Goal: Information Seeking & Learning: Check status

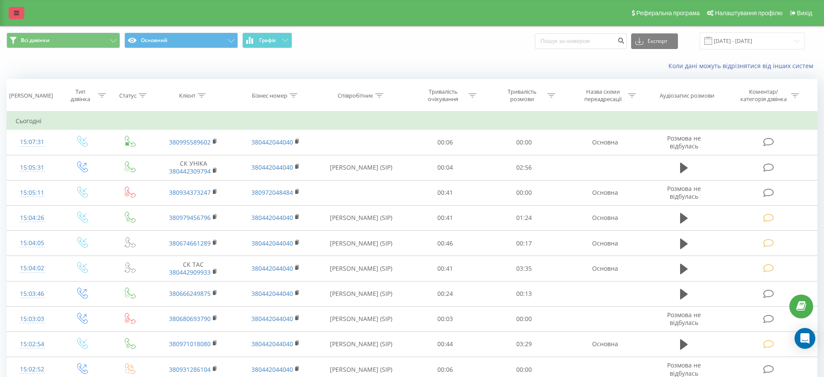
click at [14, 18] on link at bounding box center [17, 13] width 16 height 12
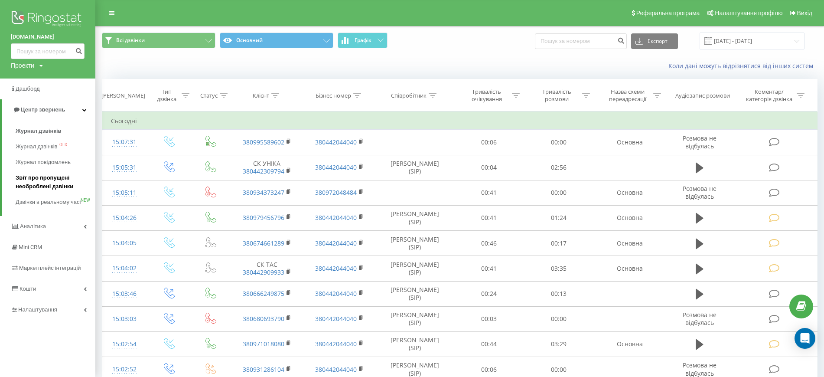
click at [48, 189] on span "Звіт про пропущені необроблені дзвінки" at bounding box center [53, 181] width 75 height 17
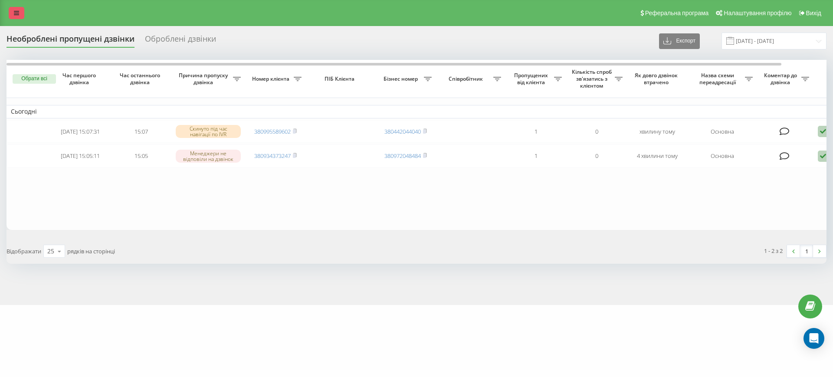
click at [11, 13] on link at bounding box center [17, 13] width 16 height 12
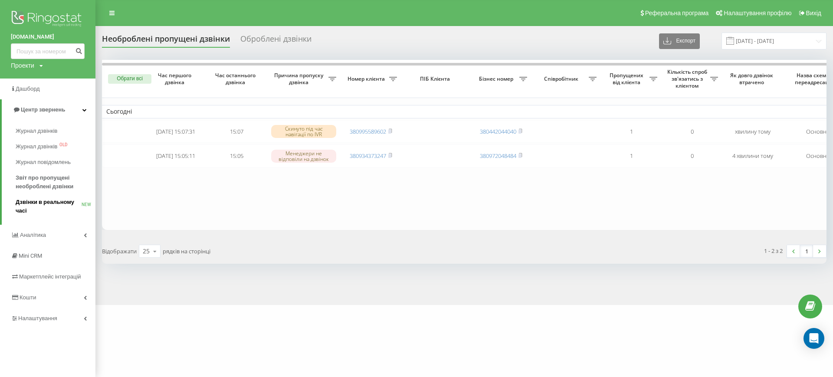
click at [49, 201] on span "Дзвінки в реальному часі" at bounding box center [49, 206] width 66 height 17
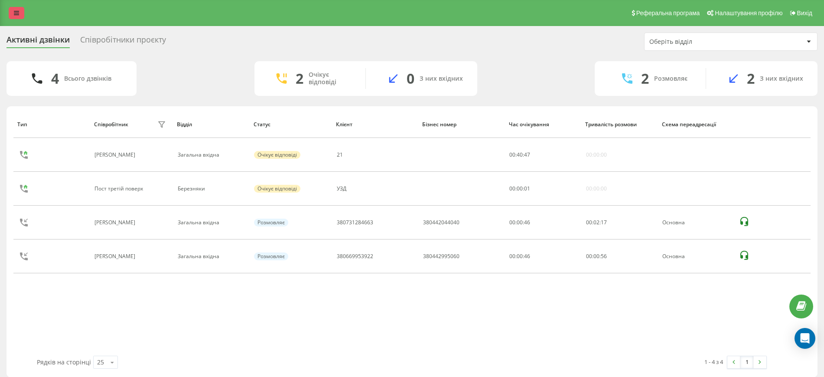
click at [22, 13] on link at bounding box center [17, 13] width 16 height 12
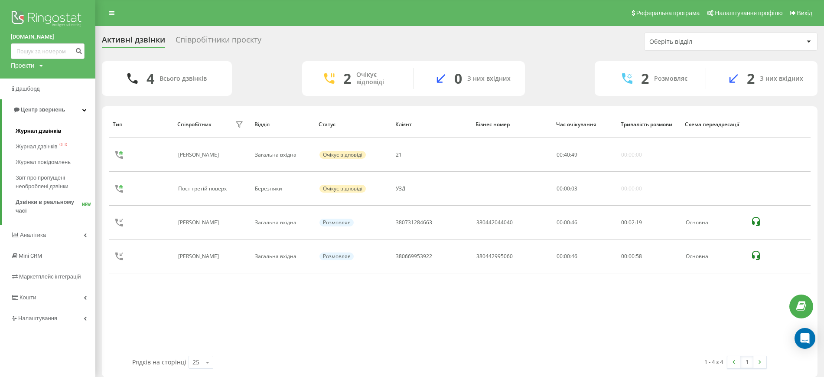
click at [59, 131] on span "Журнал дзвінків" at bounding box center [39, 131] width 46 height 9
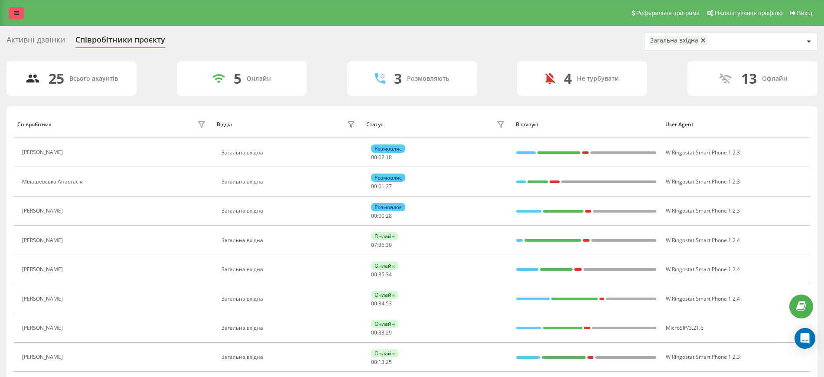
click at [14, 13] on icon at bounding box center [16, 13] width 5 height 6
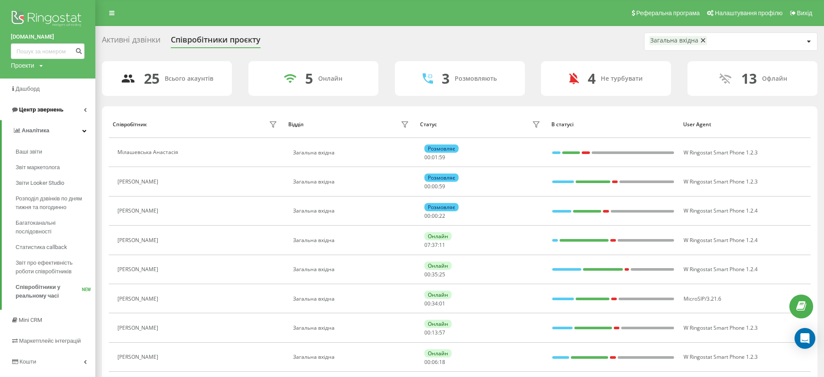
click at [49, 109] on span "Центр звернень" at bounding box center [41, 109] width 44 height 7
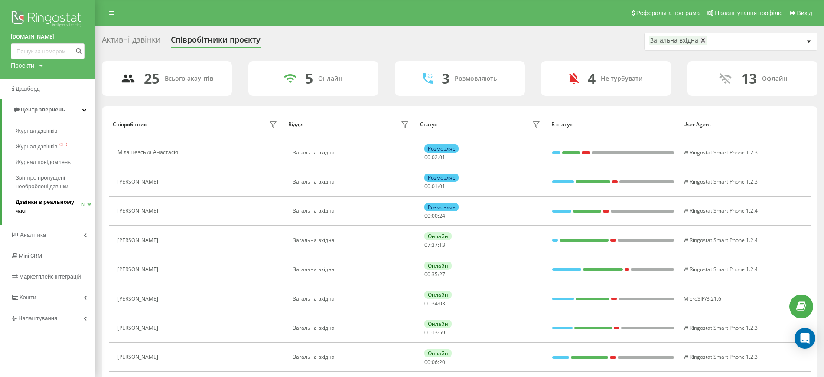
click at [46, 202] on span "Дзвінки в реальному часі" at bounding box center [49, 206] width 66 height 17
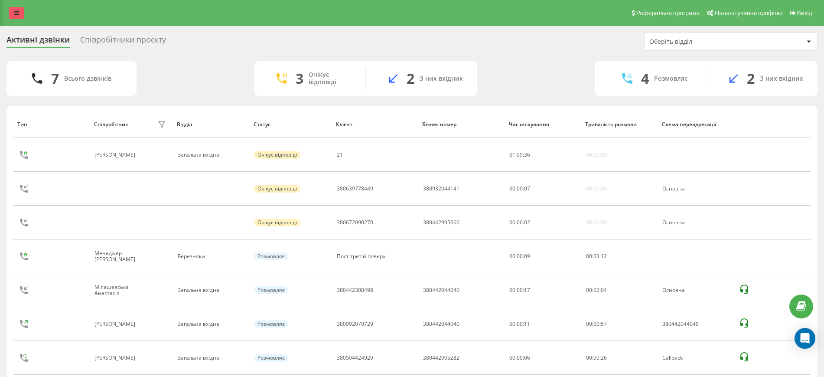
click at [16, 13] on icon at bounding box center [16, 13] width 5 height 6
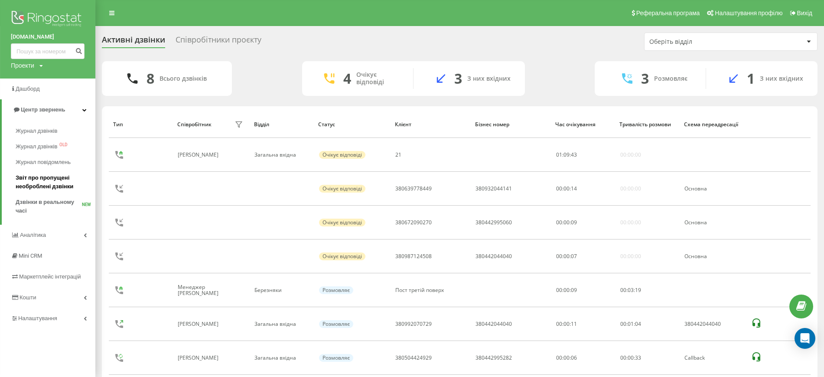
click at [57, 183] on span "Звіт про пропущені необроблені дзвінки" at bounding box center [53, 181] width 75 height 17
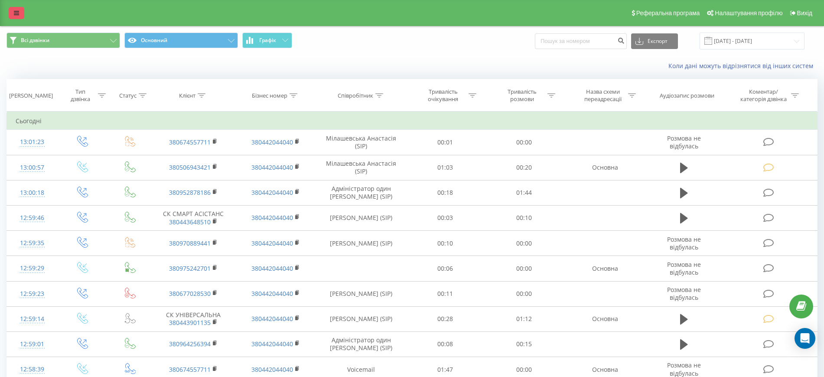
click at [15, 13] on icon at bounding box center [16, 13] width 5 height 6
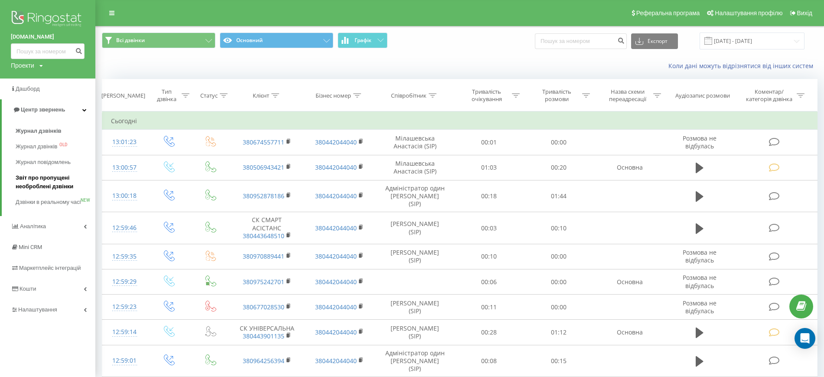
click at [39, 185] on span "Звіт про пропущені необроблені дзвінки" at bounding box center [53, 181] width 75 height 17
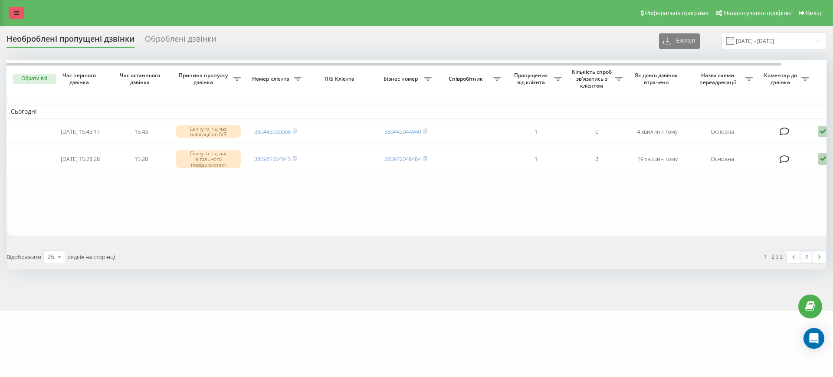
click at [14, 13] on icon at bounding box center [16, 13] width 5 height 6
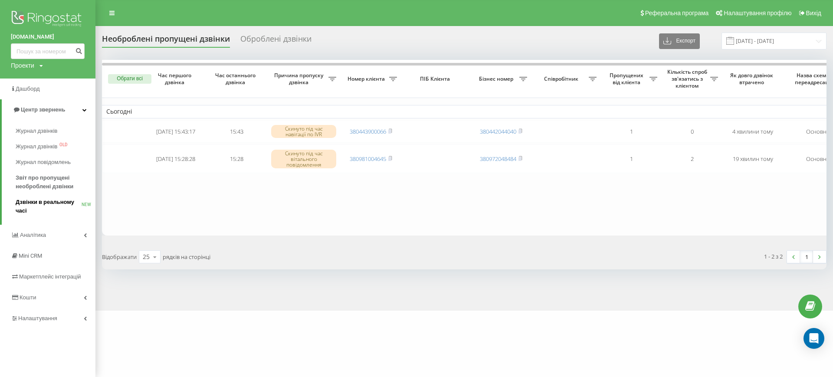
click at [34, 203] on span "Дзвінки в реальному часі" at bounding box center [49, 206] width 66 height 17
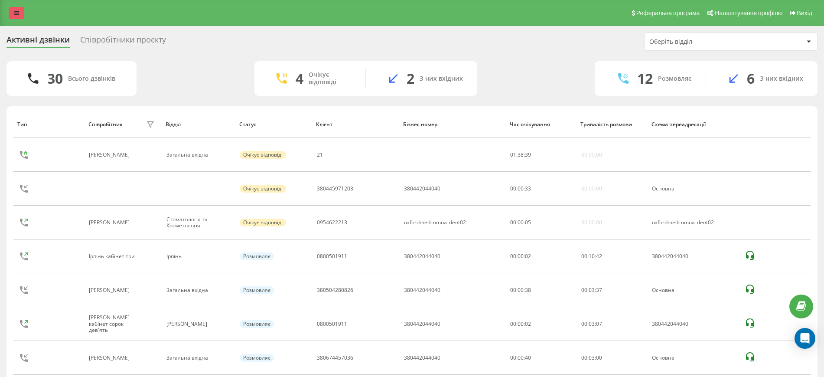
click at [20, 11] on link at bounding box center [17, 13] width 16 height 12
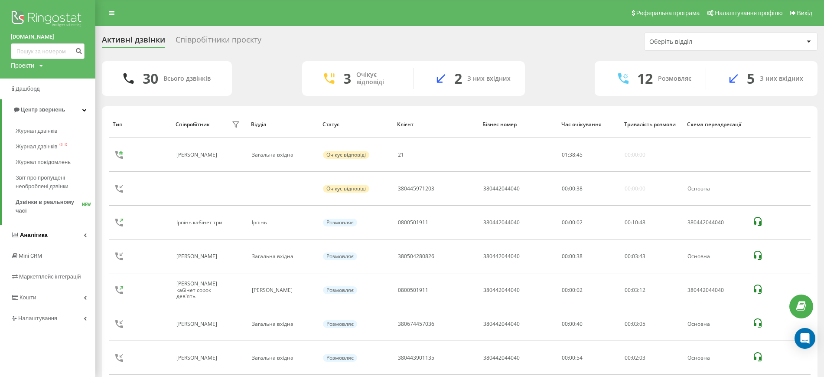
click at [41, 234] on span "Аналiтика" at bounding box center [34, 235] width 28 height 7
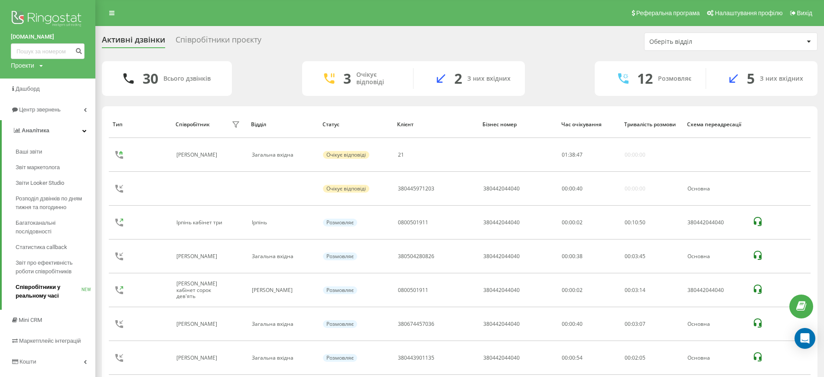
click at [26, 296] on span "Співробітники у реальному часі" at bounding box center [49, 291] width 66 height 17
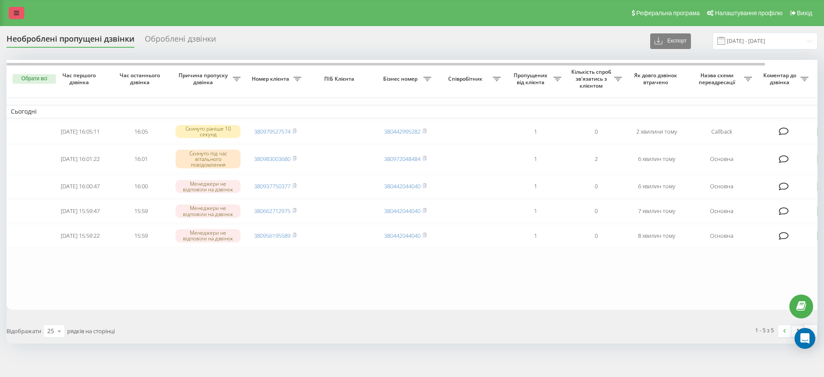
click at [17, 19] on link at bounding box center [17, 13] width 16 height 12
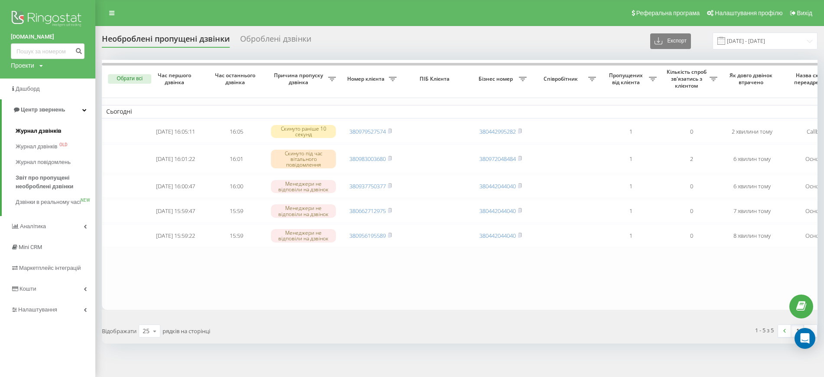
click at [55, 131] on span "Журнал дзвінків" at bounding box center [39, 131] width 46 height 9
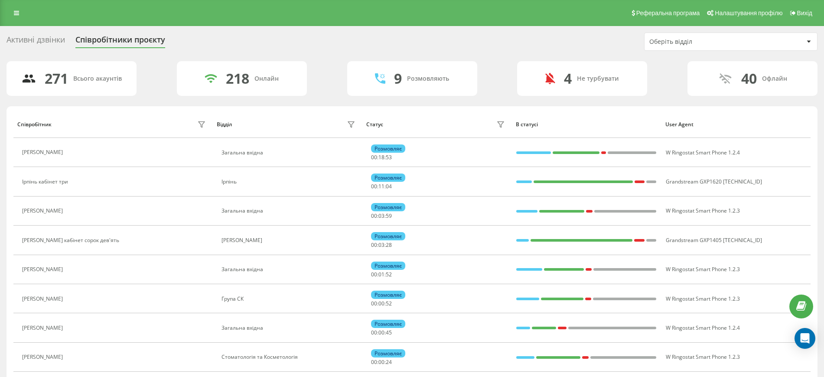
click at [806, 45] on div at bounding box center [809, 41] width 10 height 10
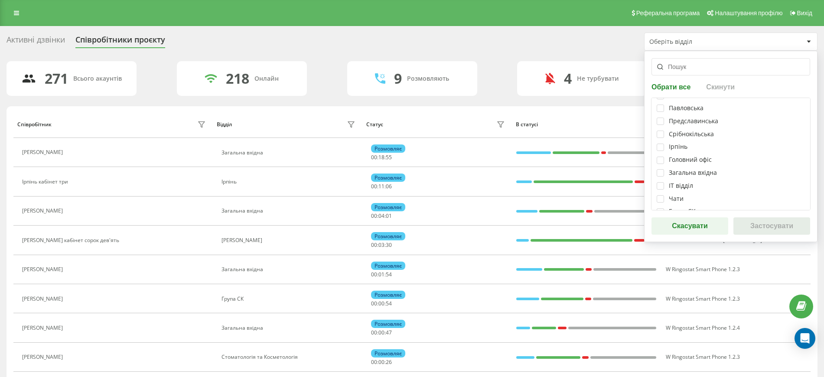
scroll to position [163, 0]
click at [666, 140] on div "Загальна вхідна" at bounding box center [731, 137] width 148 height 7
click at [664, 134] on label at bounding box center [660, 134] width 7 height 0
checkbox input "true"
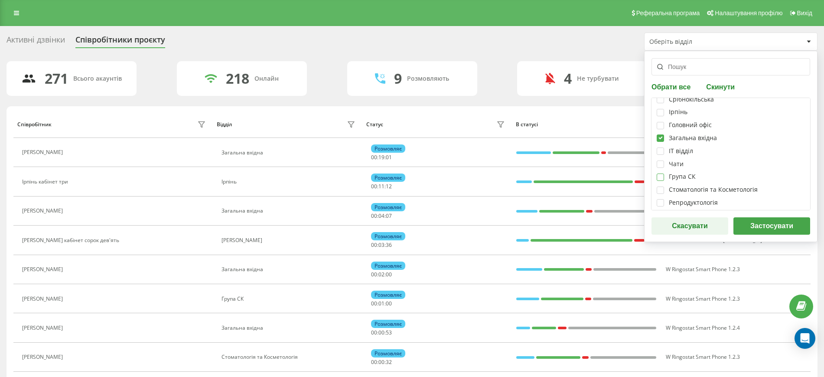
click at [661, 173] on label at bounding box center [660, 173] width 7 height 0
checkbox input "true"
click at [660, 186] on label at bounding box center [660, 186] width 7 height 0
checkbox input "true"
click at [768, 227] on button "Застосувати" at bounding box center [772, 225] width 77 height 17
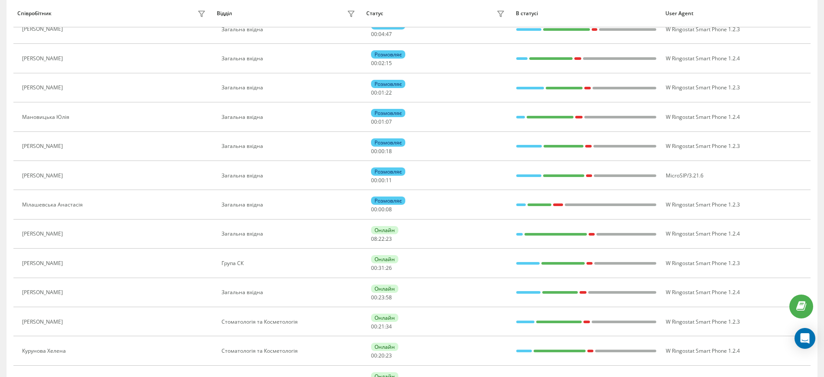
scroll to position [0, 0]
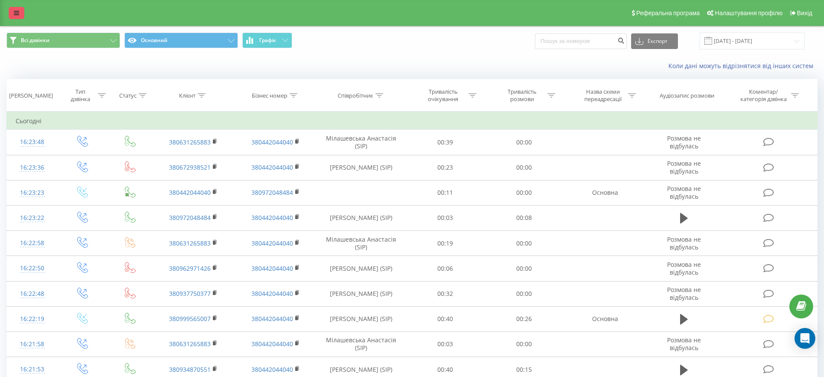
click at [10, 14] on link at bounding box center [17, 13] width 16 height 12
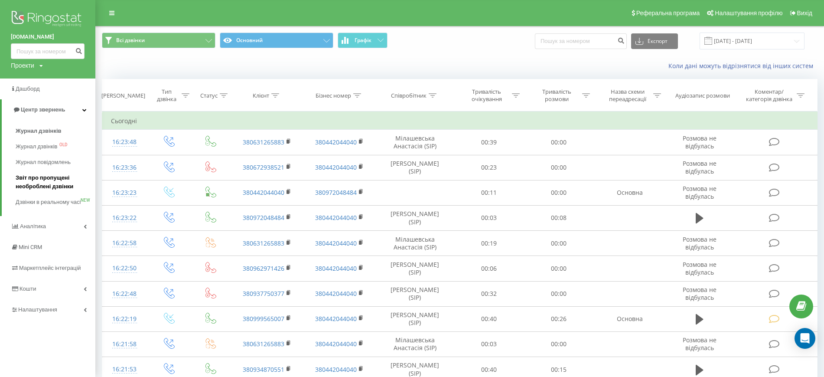
click at [56, 186] on span "Звіт про пропущені необроблені дзвінки" at bounding box center [53, 181] width 75 height 17
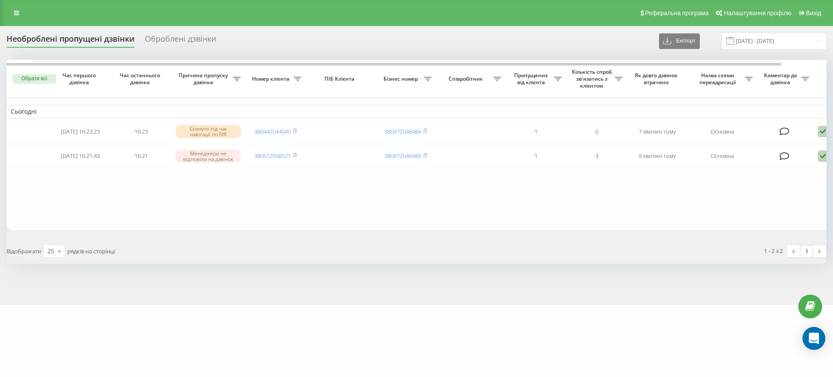
click at [813, 338] on icon "Open Intercom Messenger" at bounding box center [813, 338] width 10 height 11
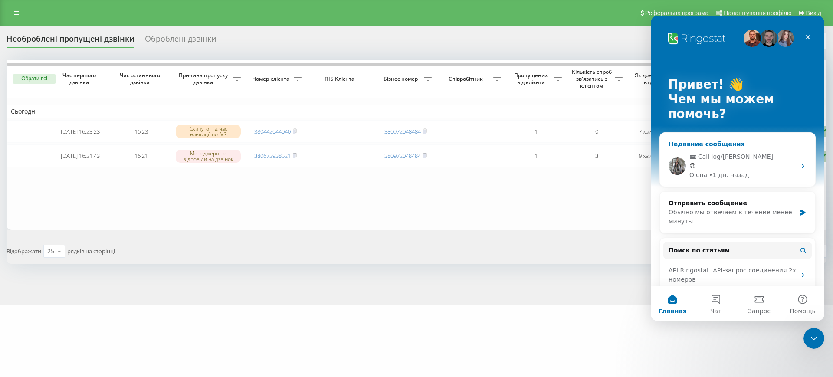
click at [720, 161] on div "😉" at bounding box center [742, 165] width 107 height 9
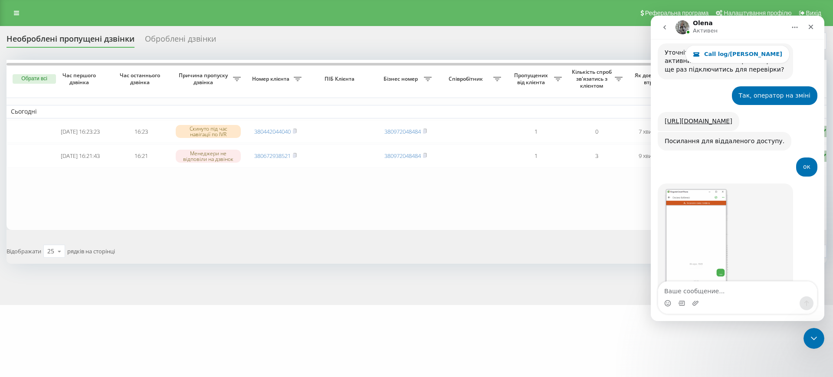
scroll to position [11831, 0]
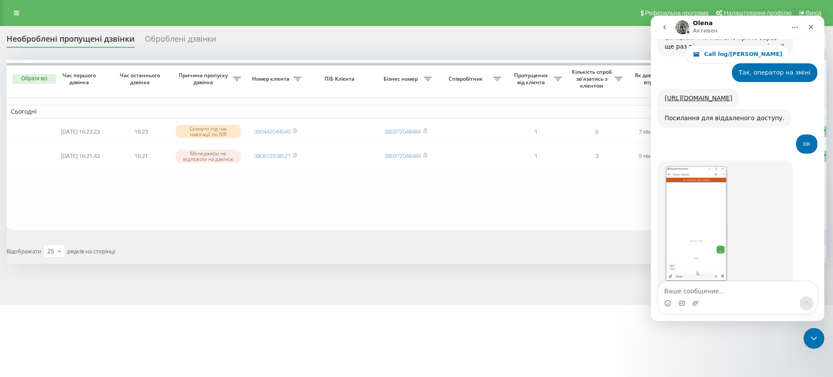
click at [820, 284] on div "Мессенджер Intercom" at bounding box center [736, 297] width 173 height 33
click at [821, 286] on div "Мессенджер Intercom" at bounding box center [736, 297] width 173 height 33
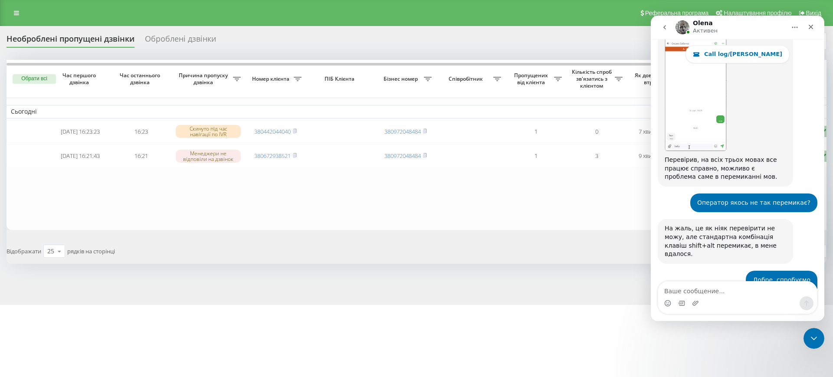
scroll to position [12220, 0]
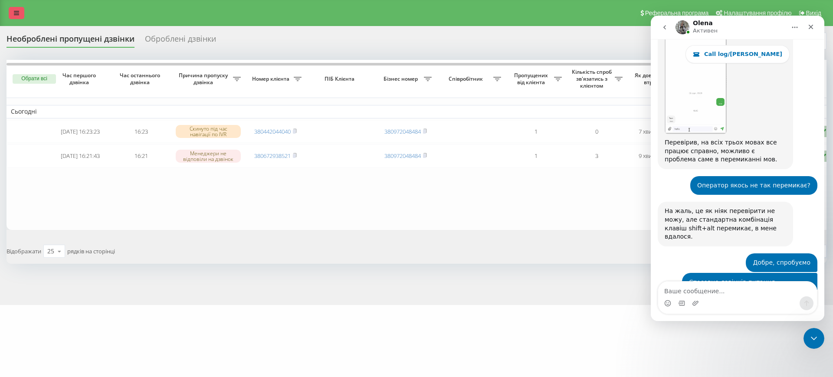
click at [10, 18] on link at bounding box center [17, 13] width 16 height 12
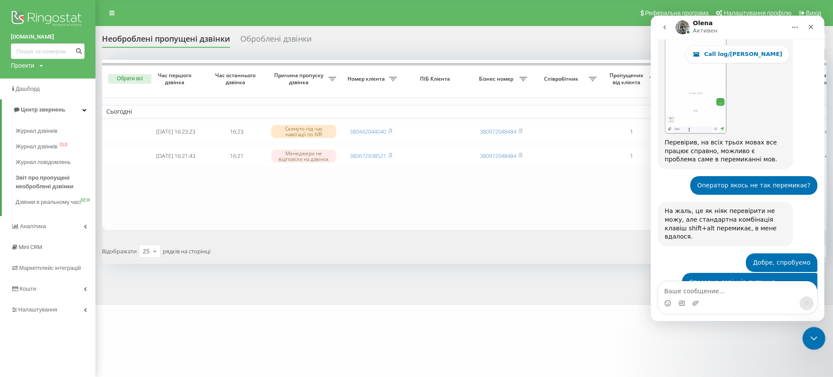
click at [810, 336] on icon "Закрыть службу сообщений Intercom" at bounding box center [812, 337] width 10 height 10
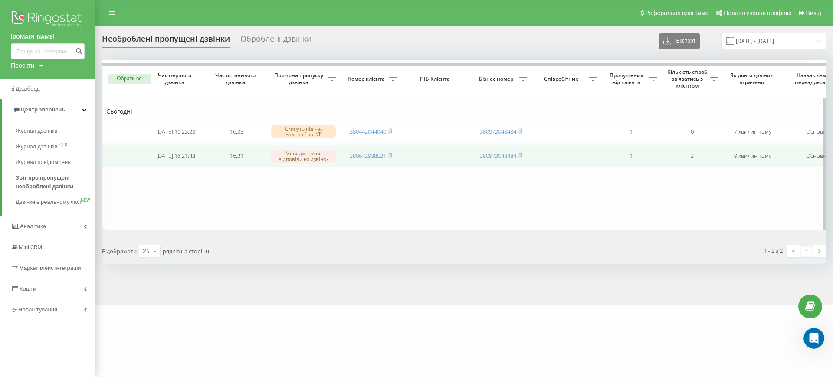
scroll to position [0, 0]
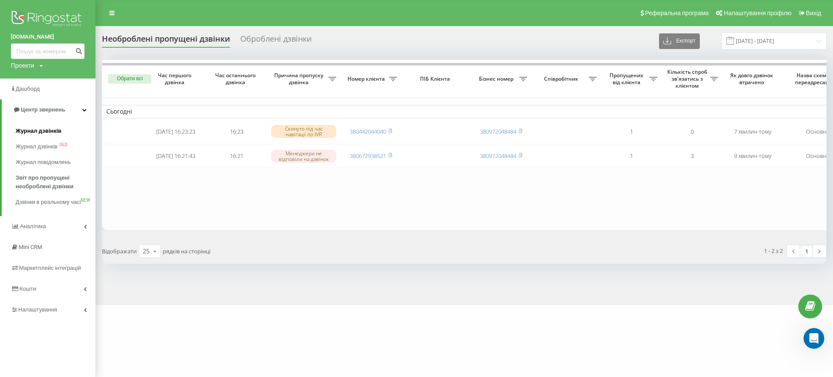
click at [60, 133] on span "Журнал дзвінків" at bounding box center [39, 131] width 46 height 9
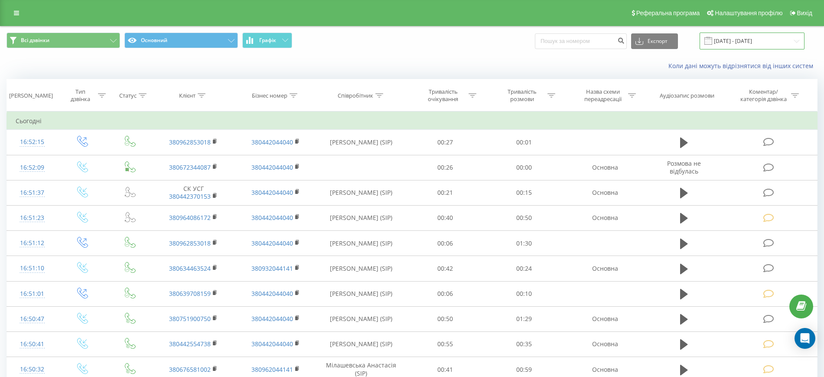
click at [774, 34] on input "[DATE] - [DATE]" at bounding box center [752, 41] width 105 height 17
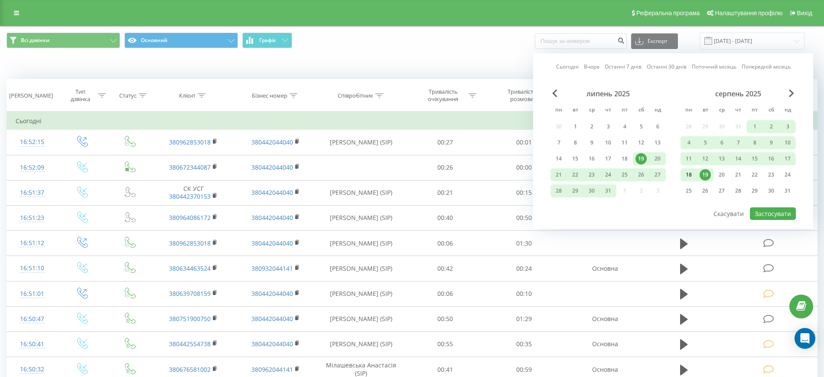
click at [688, 175] on div "18" at bounding box center [688, 174] width 11 height 11
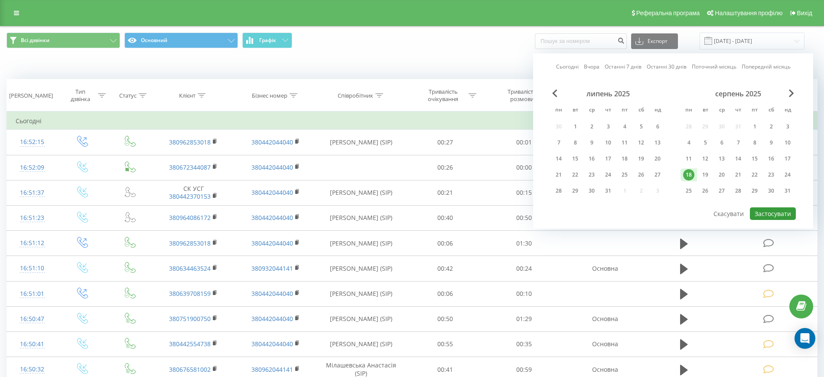
click at [772, 214] on button "Застосувати" at bounding box center [773, 213] width 46 height 13
type input "[DATE] - [DATE]"
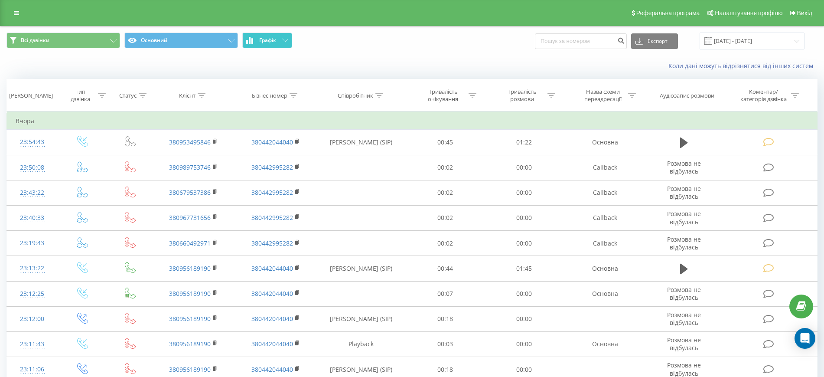
click at [286, 43] on button "Графік" at bounding box center [267, 41] width 50 height 16
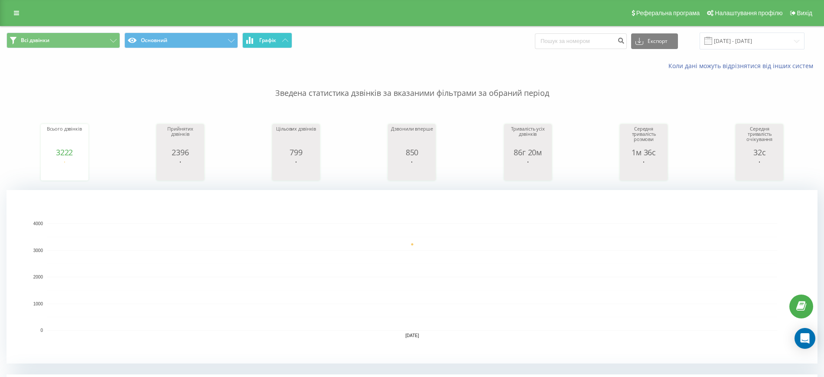
click at [283, 39] on icon at bounding box center [285, 40] width 6 height 3
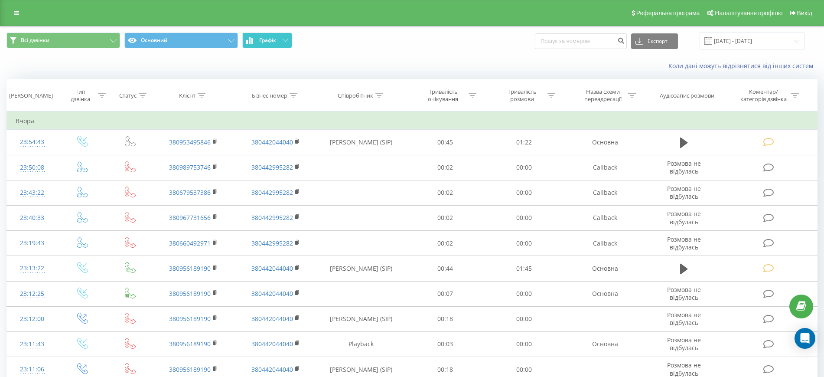
click at [287, 43] on button "Графік" at bounding box center [267, 41] width 50 height 16
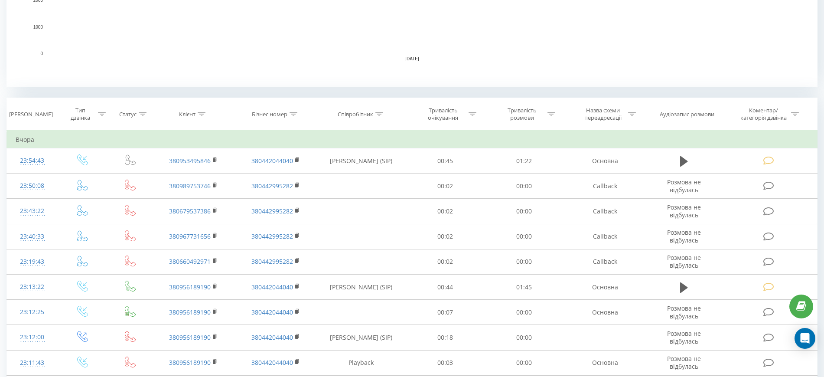
scroll to position [281, 0]
